Goal: Navigation & Orientation: Find specific page/section

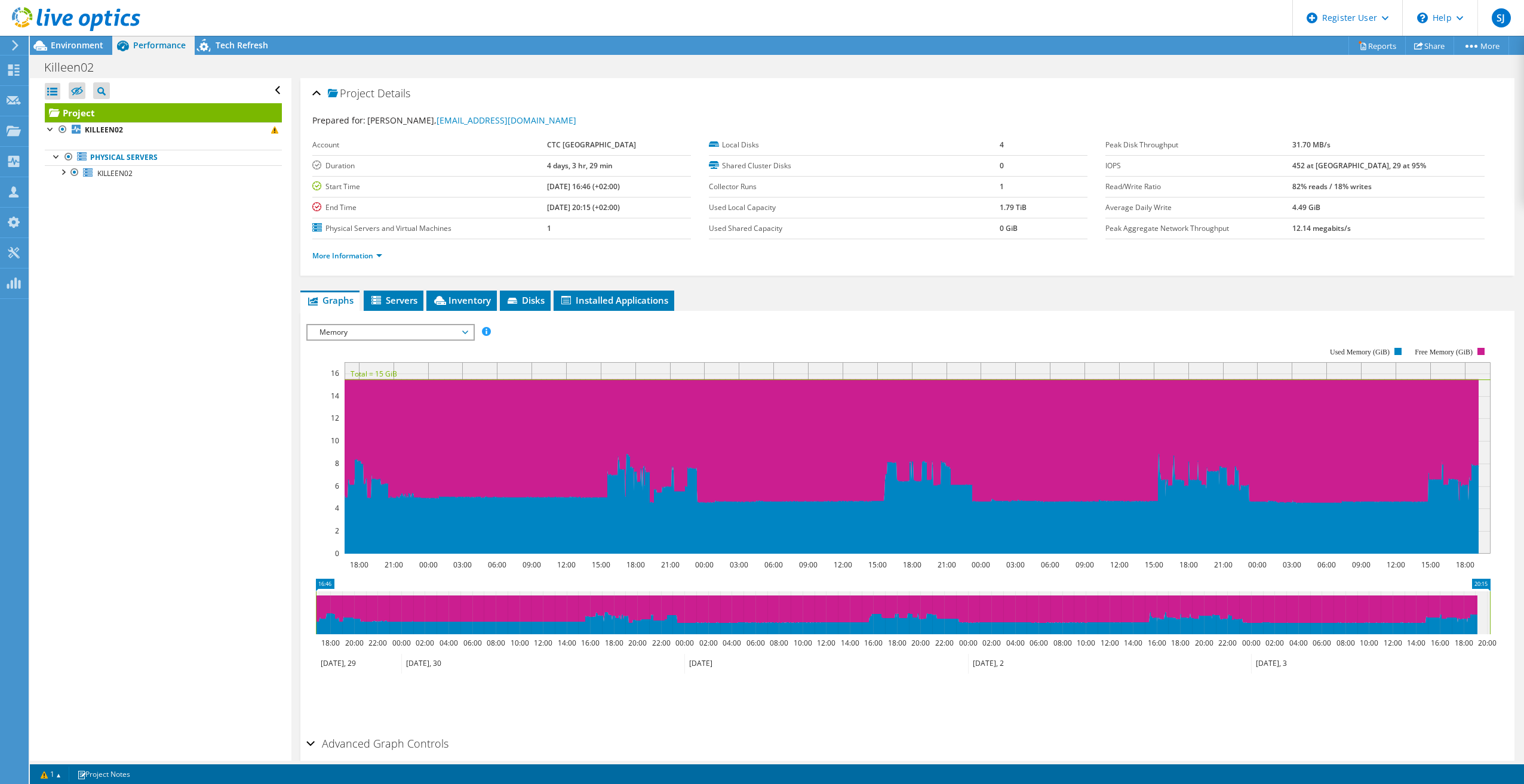
scroll to position [43, 0]
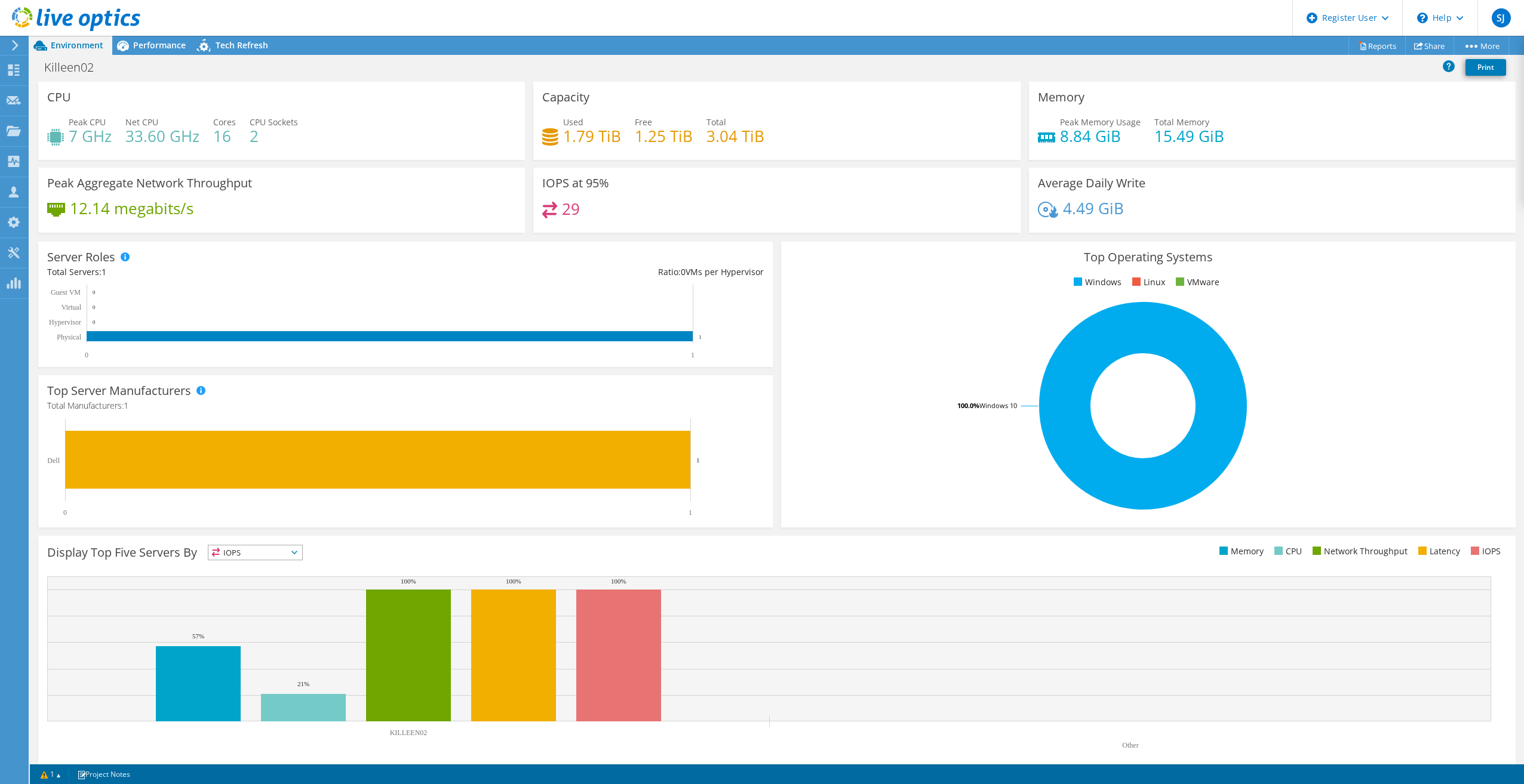
click at [13, 49] on use at bounding box center [15, 45] width 6 height 10
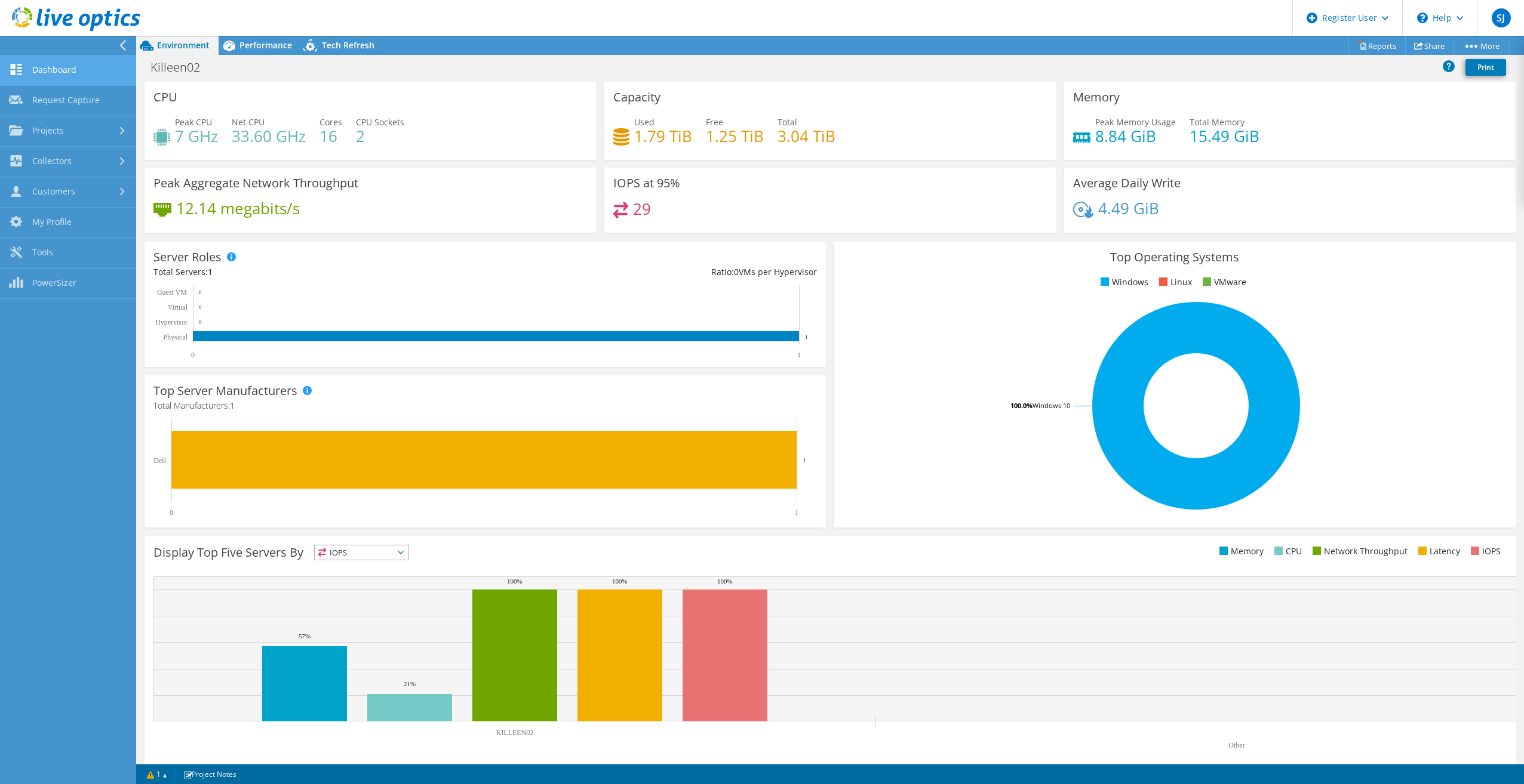
click at [31, 63] on link "Dashboard" at bounding box center [68, 71] width 136 height 31
